Goal: Task Accomplishment & Management: Use online tool/utility

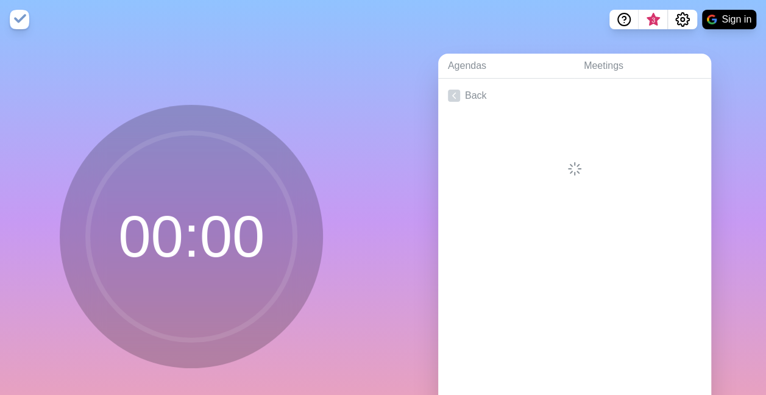
click at [20, 22] on img at bounding box center [19, 19] width 19 height 19
click at [614, 57] on link "Meetings" at bounding box center [642, 66] width 137 height 25
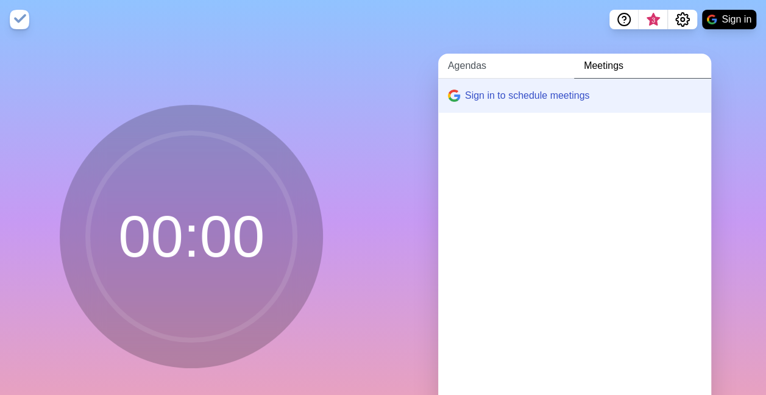
click at [468, 61] on link "Agendas" at bounding box center [506, 66] width 136 height 25
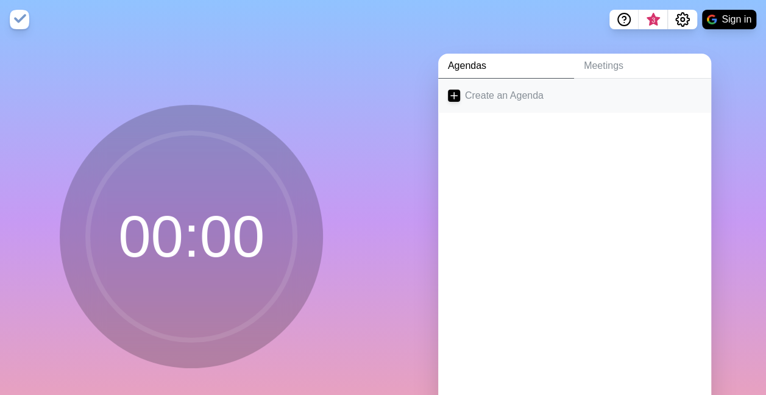
click at [495, 97] on link "Create an Agenda" at bounding box center [574, 96] width 273 height 34
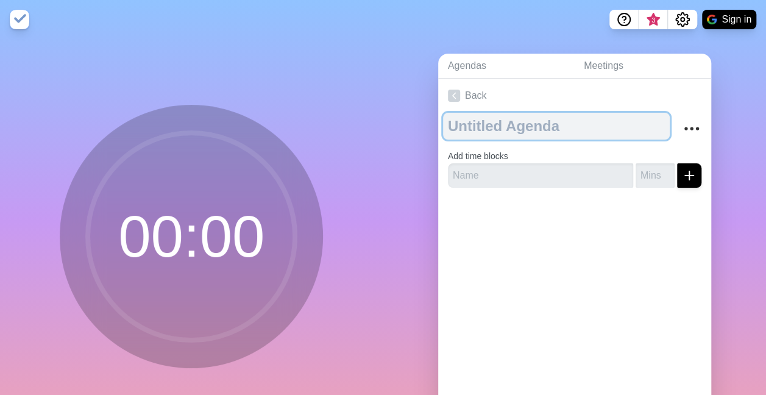
click at [519, 130] on textarea at bounding box center [556, 126] width 227 height 27
type textarea "d"
type textarea "DLC"
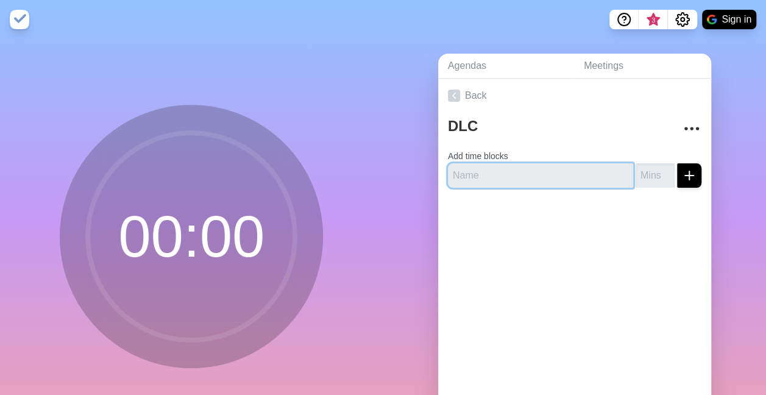
click at [495, 169] on input "text" at bounding box center [540, 175] width 185 height 24
paste input "Safety and Quality - FTE Proposal"
type input "Safety and Quality - FTE Proposal"
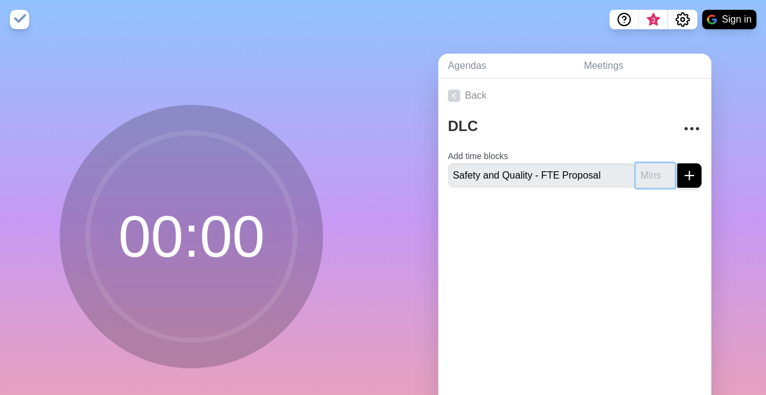
click at [635, 183] on input "number" at bounding box center [654, 175] width 39 height 24
type input "10"
click at [685, 175] on line "submit" at bounding box center [689, 175] width 9 height 0
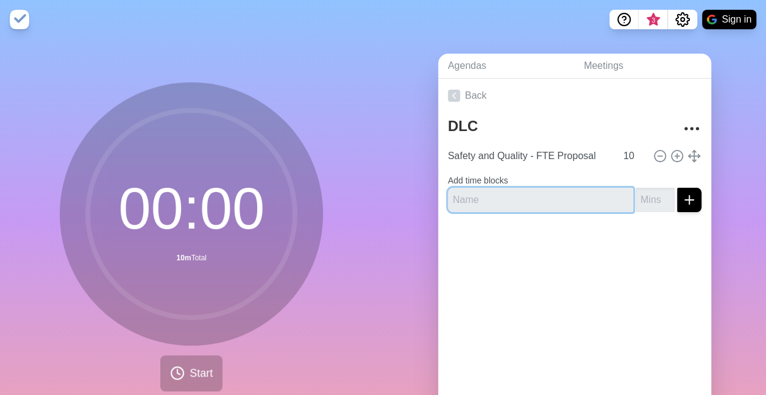
paste input "July Finance"
type input "July Finance"
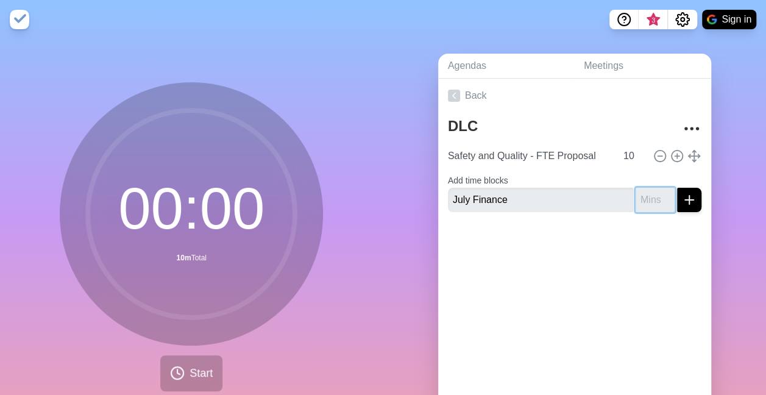
click at [635, 203] on input "number" at bounding box center [654, 200] width 39 height 24
type input "15"
click at [580, 352] on div "Back DLC Safety and Quality - FTE Proposal 10 Add time blocks July Finance 15" at bounding box center [574, 249] width 273 height 340
click at [682, 201] on icon "submit" at bounding box center [689, 199] width 15 height 15
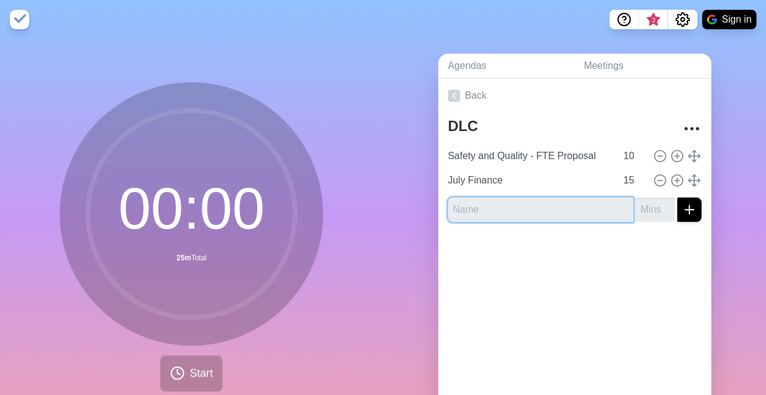
paste input "Tier 4 Slide"
type input "Tier 4 Slide"
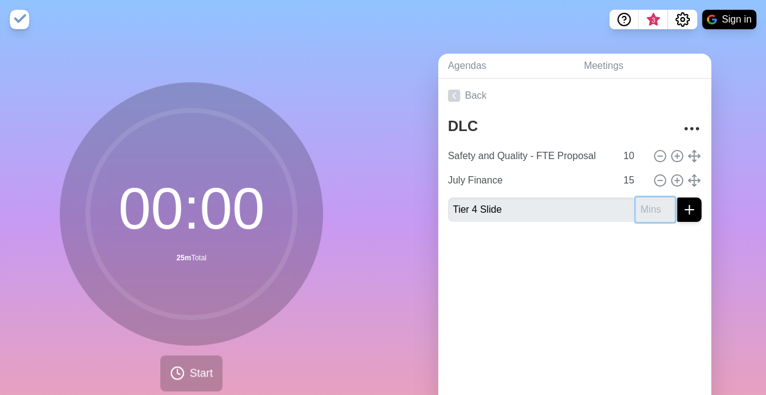
click at [635, 211] on input "number" at bounding box center [654, 209] width 39 height 24
type input "4"
type input "5"
click at [682, 213] on icon "submit" at bounding box center [689, 209] width 15 height 15
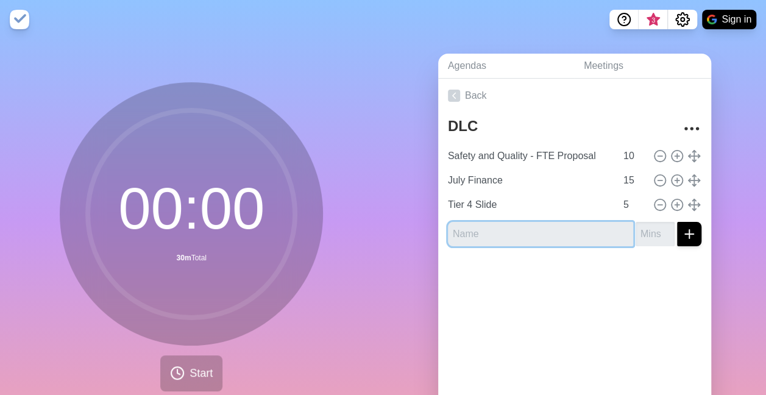
paste input "TOR Endorsement"
type input "TOR Endorsement"
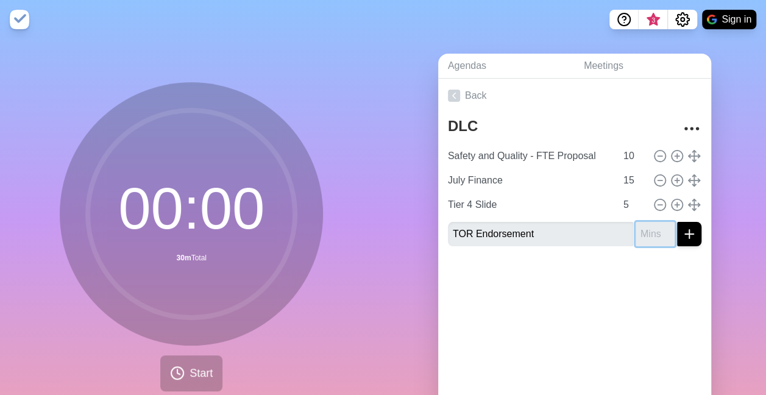
click at [635, 234] on input "number" at bounding box center [654, 234] width 39 height 24
type input "10"
click at [682, 230] on icon "submit" at bounding box center [689, 234] width 15 height 15
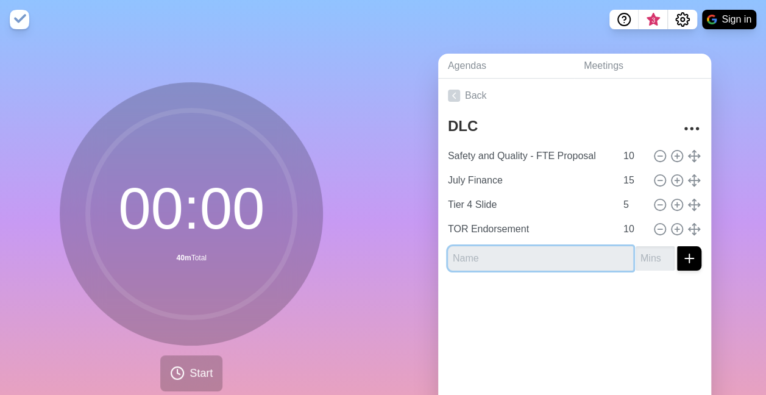
paste input "Examination of the stillborn baby"
type input "Examination of the stillborn baby"
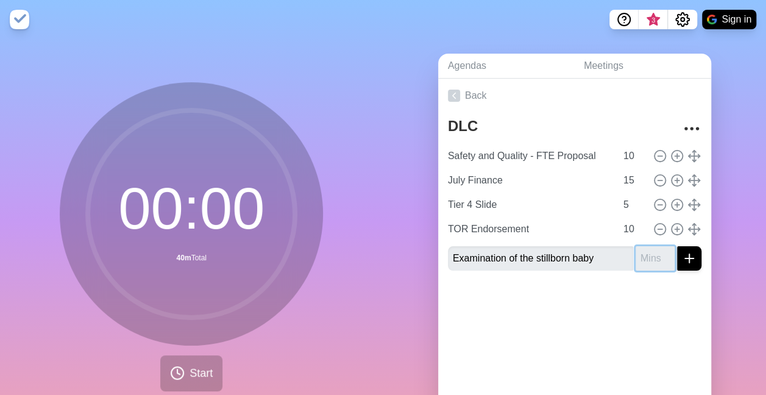
click at [635, 256] on input "number" at bounding box center [654, 258] width 39 height 24
type input "5"
click at [677, 259] on button "submit" at bounding box center [689, 258] width 24 height 24
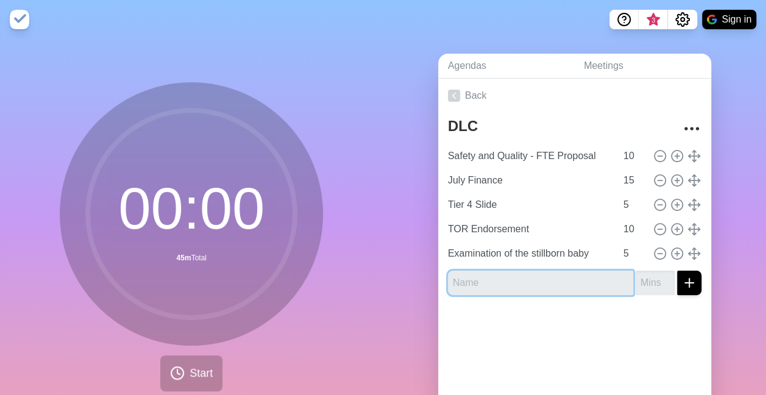
paste input "Accreditation Update"
type input "Accreditation Update"
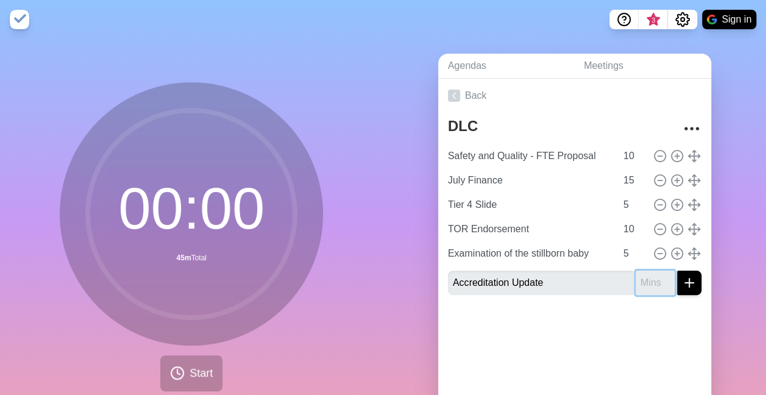
click at [635, 287] on input "number" at bounding box center [654, 282] width 39 height 24
type input "1"
type input "10"
click at [682, 277] on icon "submit" at bounding box center [689, 282] width 15 height 15
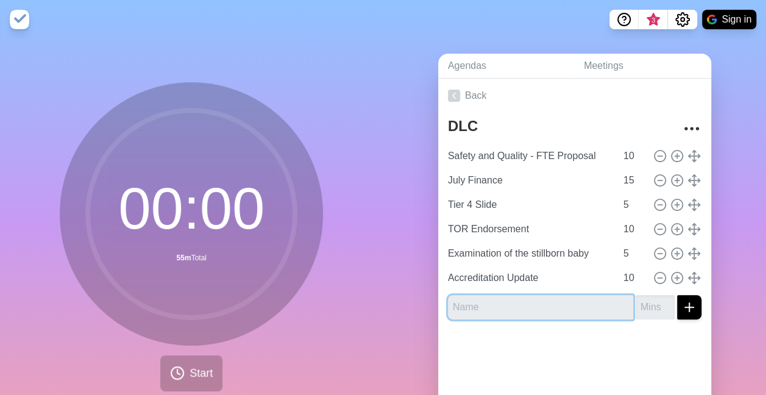
paste input "Headlines Only"
type input "Headlines Only"
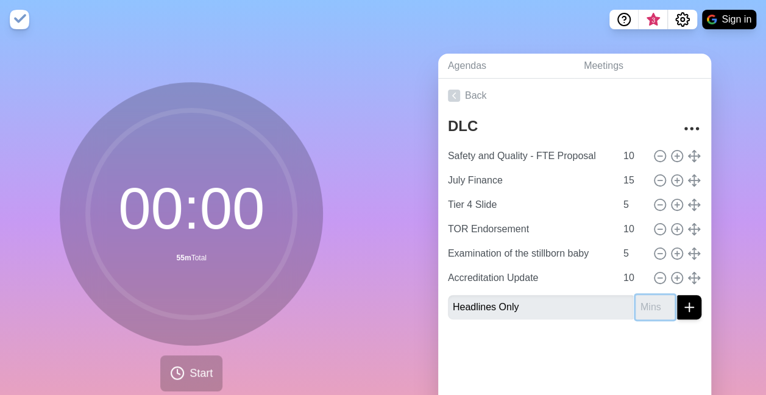
click at [639, 303] on input "number" at bounding box center [654, 307] width 39 height 24
type input "30"
click at [685, 307] on line "submit" at bounding box center [689, 307] width 9 height 0
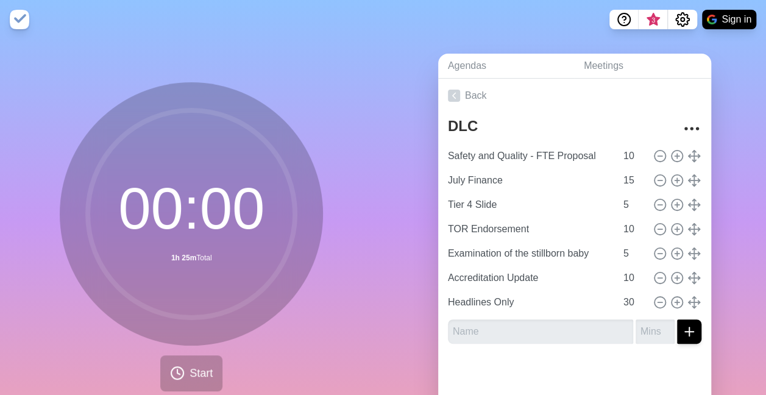
click at [714, 214] on div "Agendas Meetings Back DLC Safety and Quality - FTE Proposal [DATE] Finance 15 T…" at bounding box center [574, 241] width 383 height 404
click at [20, 19] on img at bounding box center [19, 19] width 19 height 19
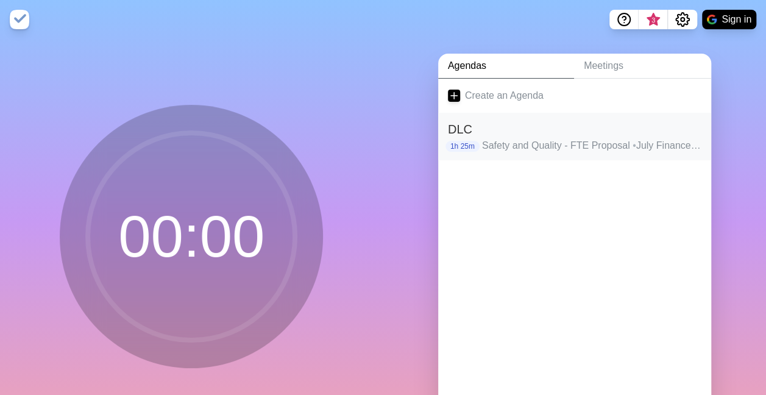
click at [529, 151] on p "Safety and Quality - FTE Proposal • July Finance • Tier 4 Slide • TOR Endorseme…" at bounding box center [591, 145] width 219 height 15
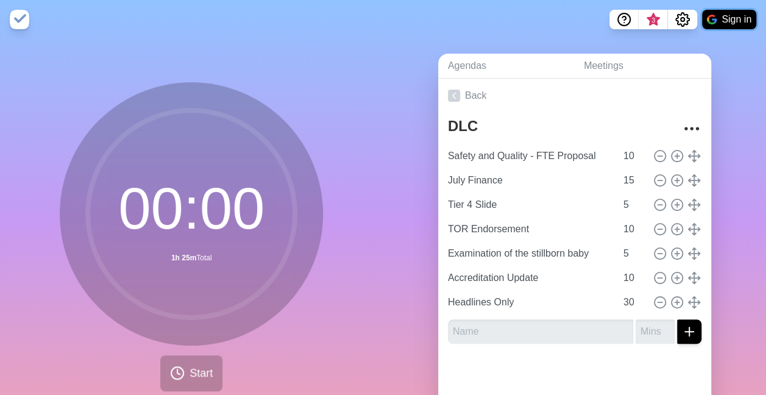
click at [722, 21] on button "Sign in" at bounding box center [729, 19] width 54 height 19
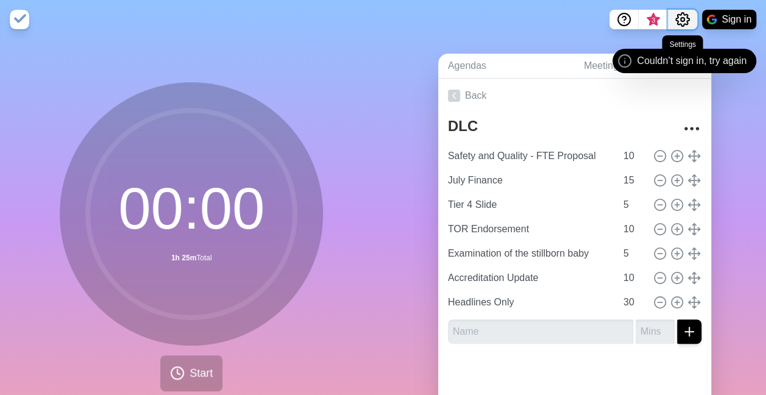
click at [679, 22] on icon "Settings" at bounding box center [682, 19] width 15 height 15
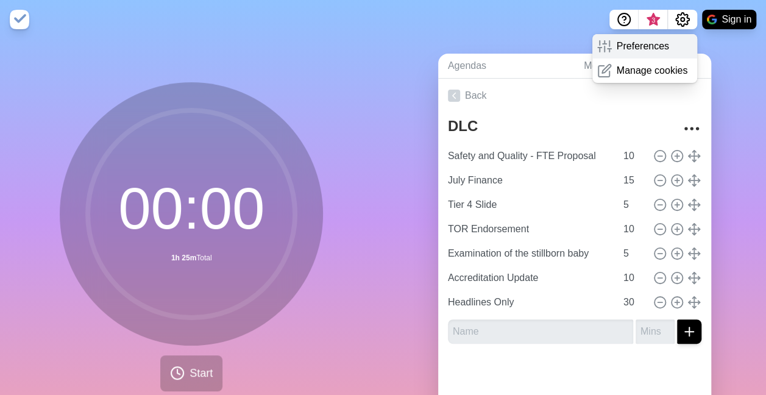
click at [632, 48] on p "Preferences" at bounding box center [642, 46] width 52 height 15
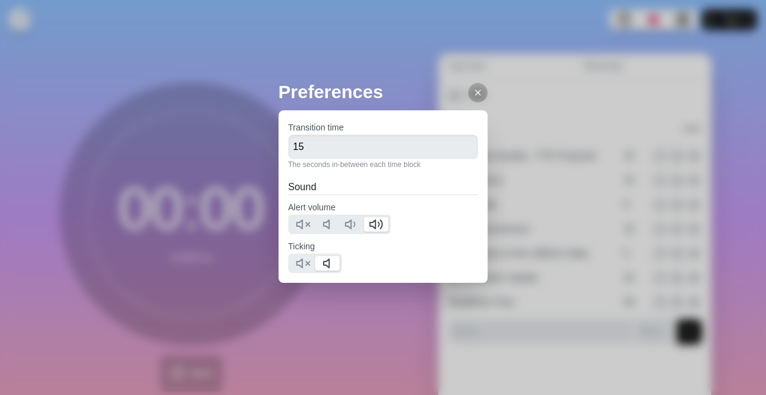
click at [424, 228] on div at bounding box center [383, 223] width 190 height 19
click at [473, 94] on icon at bounding box center [478, 93] width 10 height 10
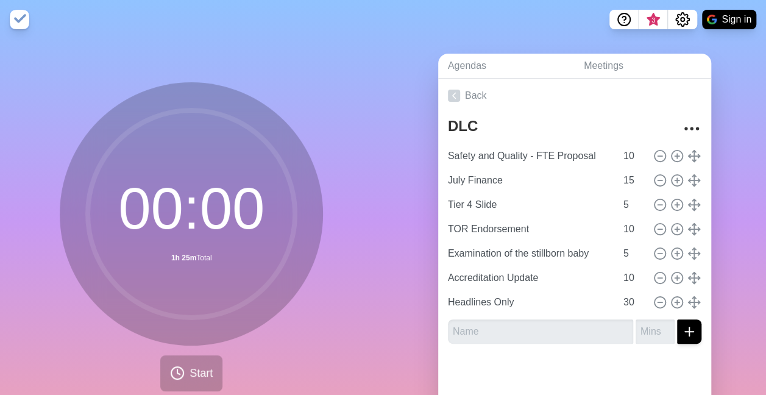
click at [554, 27] on nav "3 Sign in" at bounding box center [383, 19] width 766 height 39
click at [409, 340] on div "Agendas Meetings Back DLC Safety and Quality - FTE Proposal [DATE] Finance 15 T…" at bounding box center [574, 241] width 383 height 404
